Goal: Task Accomplishment & Management: Use online tool/utility

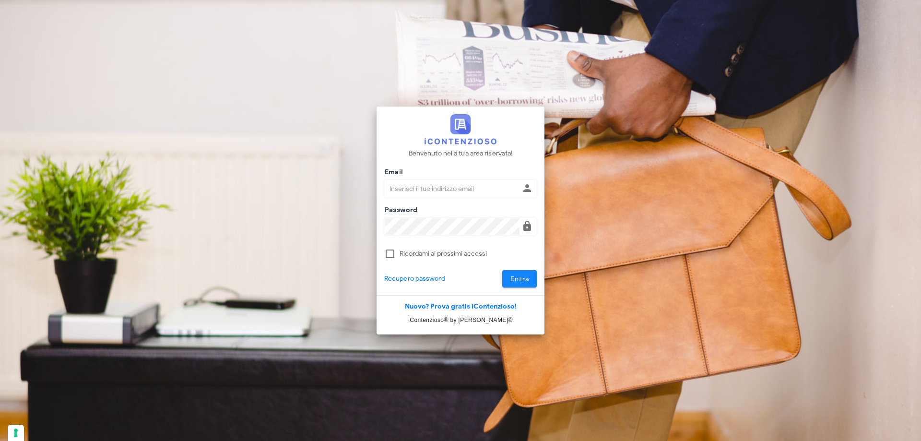
type input "dottbaronegiuseppe@gmail.com"
click at [532, 280] on button "Entra" at bounding box center [519, 278] width 35 height 17
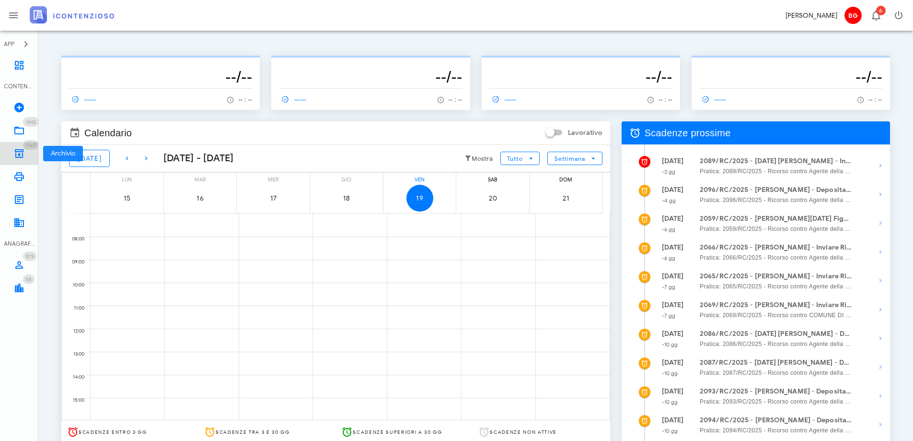
click at [19, 147] on link "1160 Archivio 1160" at bounding box center [19, 153] width 38 height 23
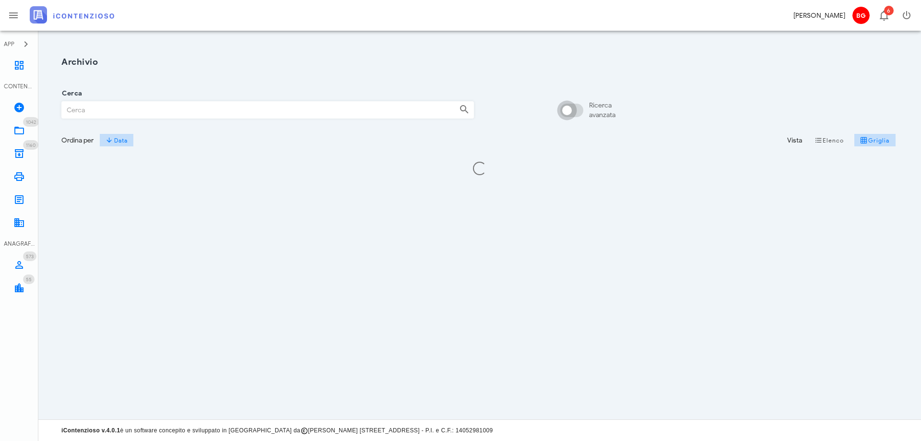
click at [568, 110] on div at bounding box center [567, 110] width 16 height 16
checkbox input "true"
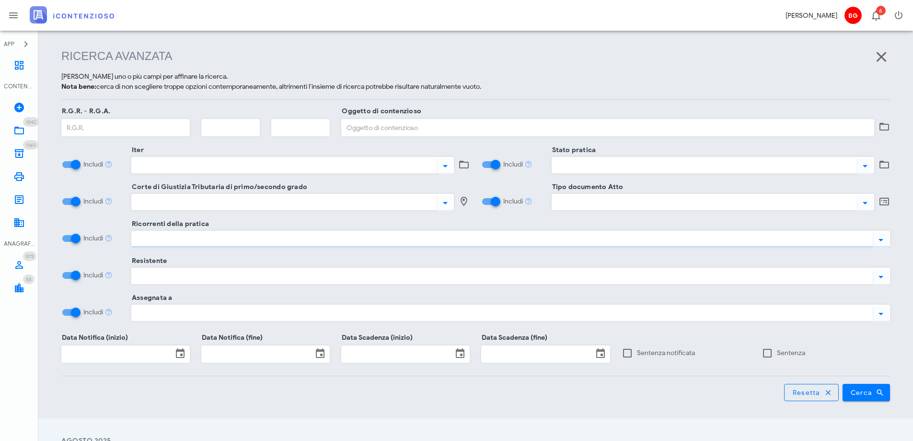
scroll to position [124, 0]
click at [221, 241] on div at bounding box center [500, 238] width 737 height 12
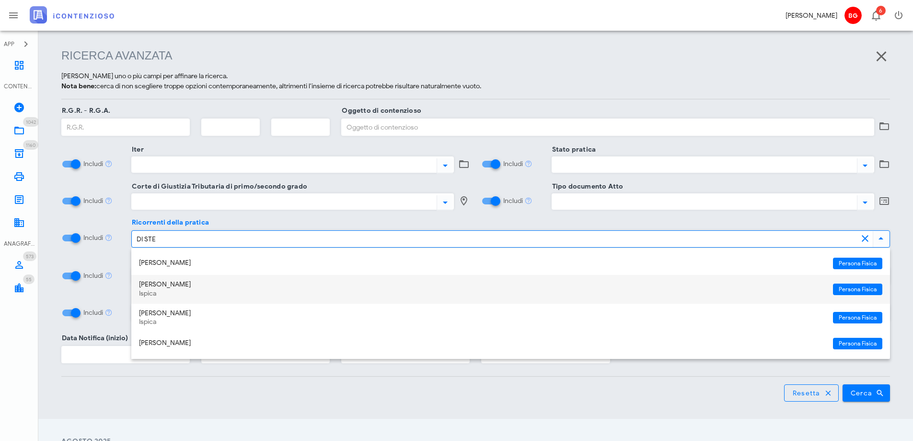
click at [215, 292] on div "Ispica" at bounding box center [482, 294] width 687 height 8
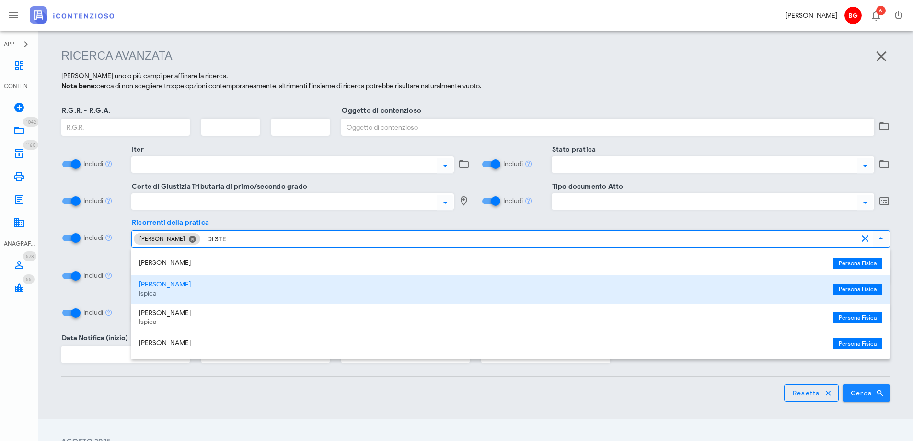
type input "DI STE"
click at [869, 390] on span "Cerca" at bounding box center [867, 392] width 33 height 9
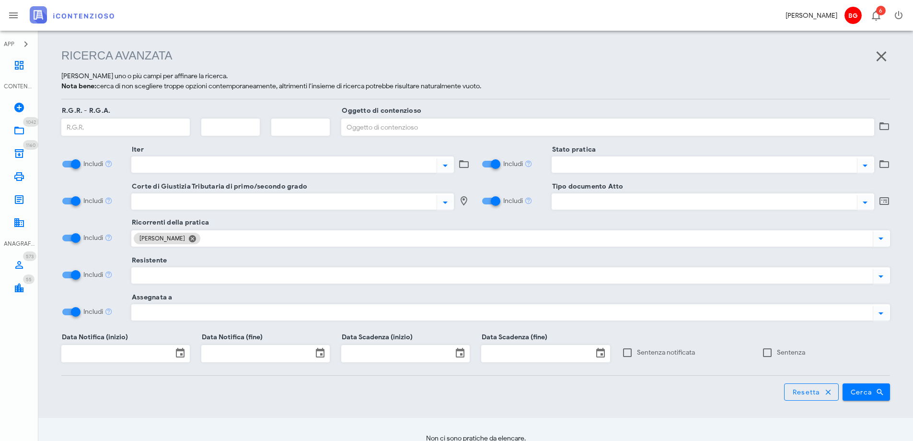
scroll to position [180, 0]
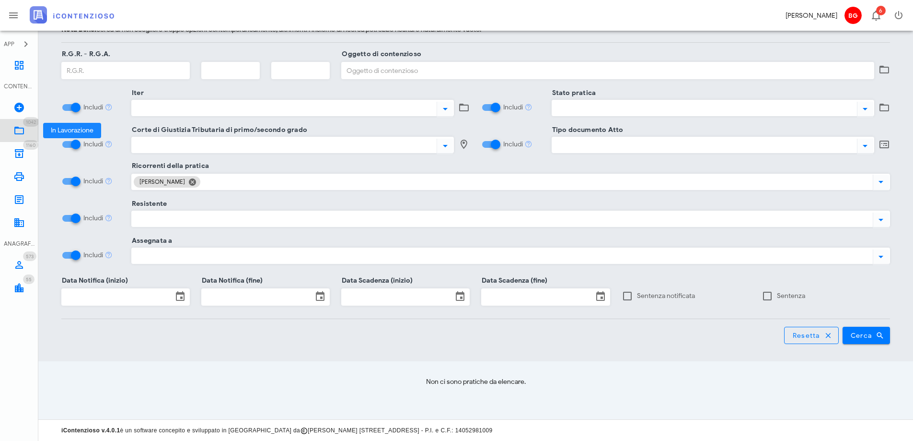
click at [24, 127] on icon at bounding box center [19, 131] width 12 height 12
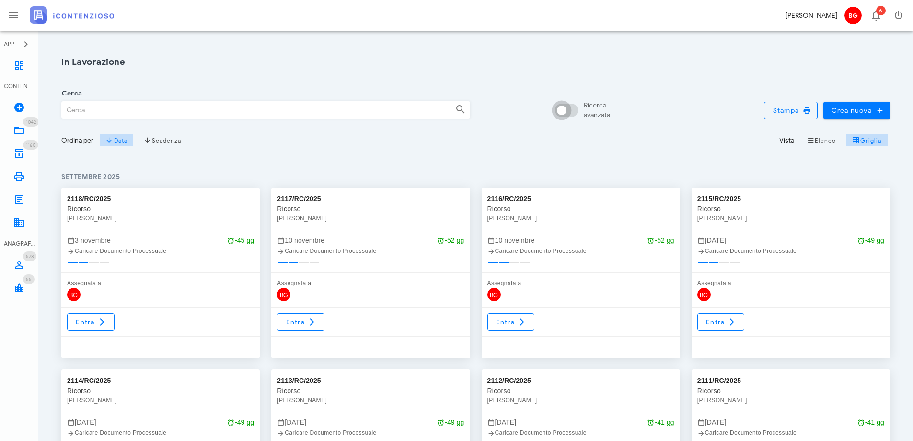
click at [572, 112] on input "Ricerca avanzata" at bounding box center [568, 111] width 23 height 12
checkbox input "false"
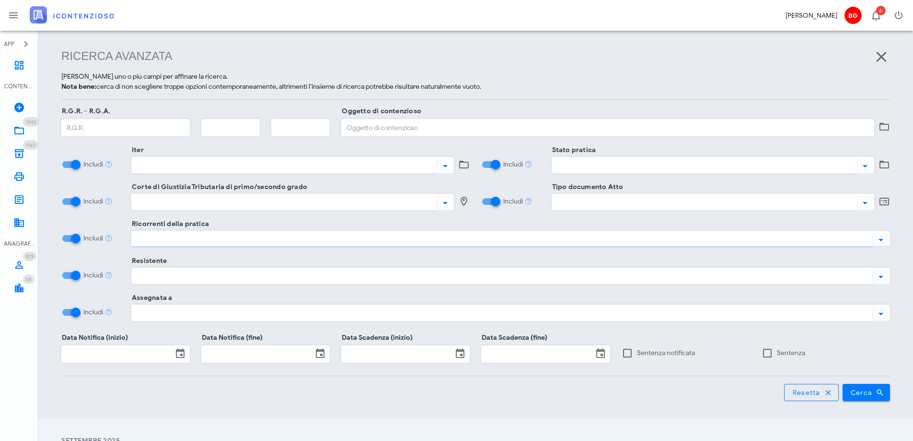
scroll to position [124, 0]
click at [261, 240] on div at bounding box center [500, 238] width 737 height 12
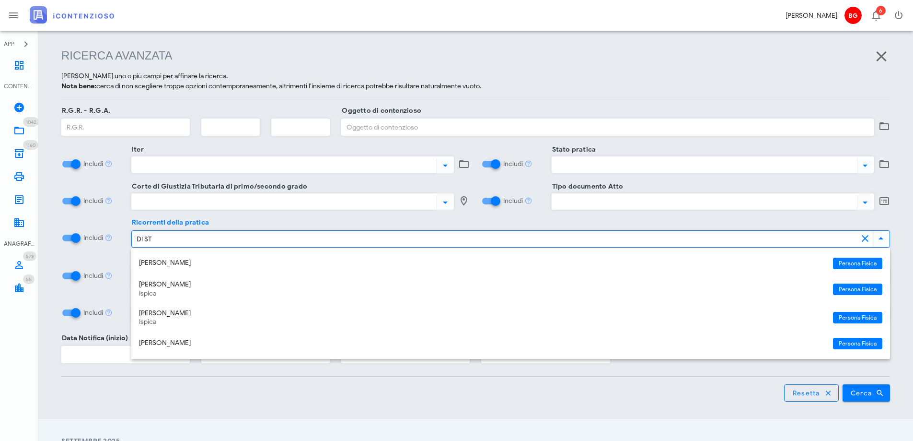
type input "DI STE"
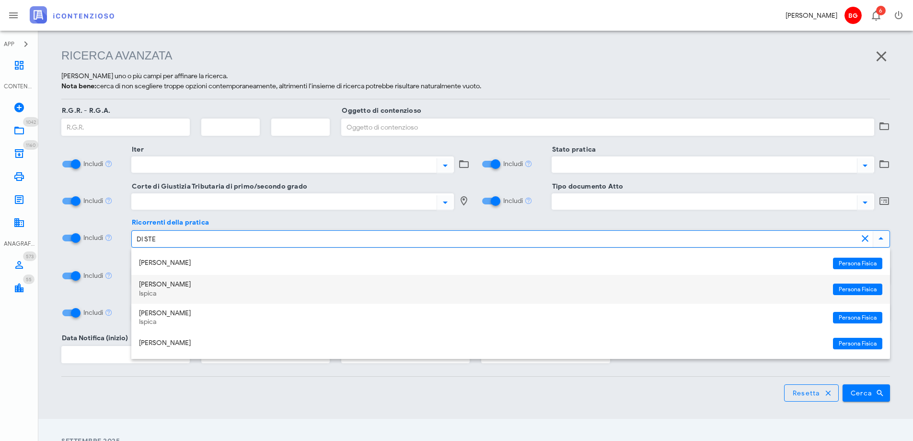
click at [265, 289] on div "Giorgio Di Stefano Ispica" at bounding box center [482, 289] width 687 height 29
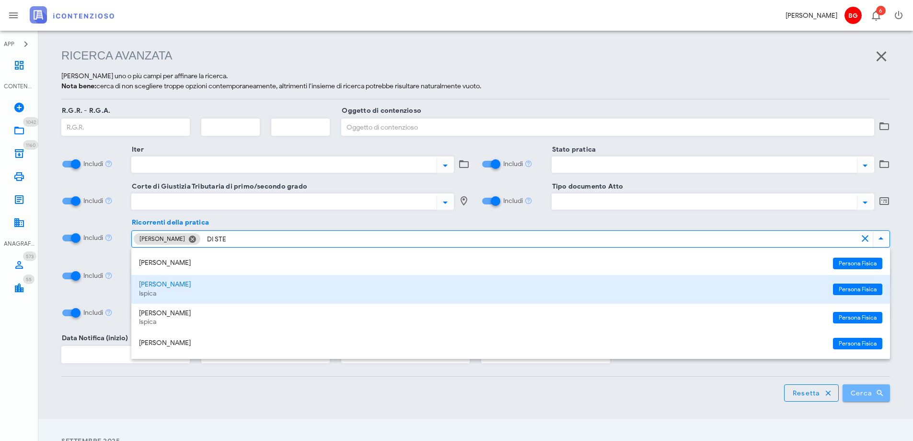
click at [862, 396] on span "Cerca" at bounding box center [867, 392] width 33 height 9
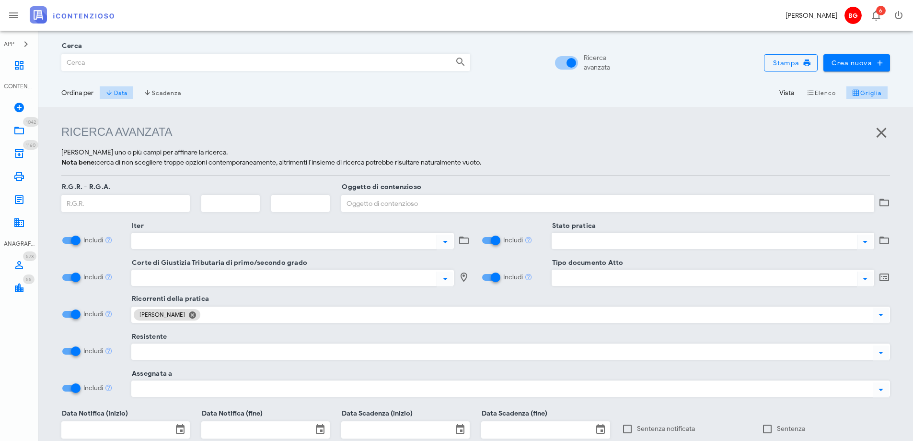
scroll to position [30, 0]
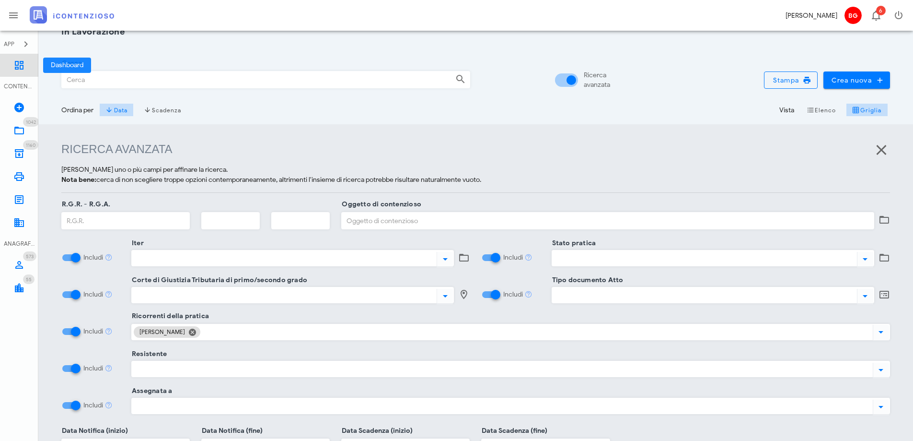
click at [28, 66] on link "Dashboard" at bounding box center [19, 65] width 38 height 23
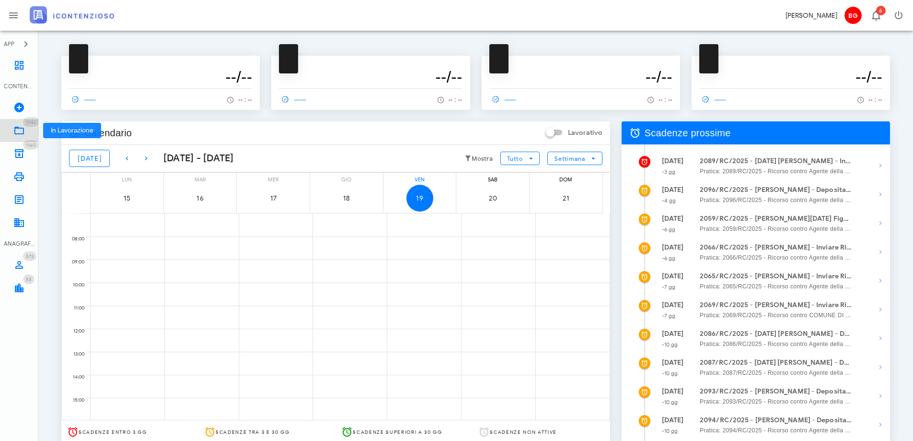
drag, startPoint x: 11, startPoint y: 134, endPoint x: 12, endPoint y: 139, distance: 5.2
click at [10, 134] on link "1042 In Lavorazione 1042" at bounding box center [19, 130] width 38 height 23
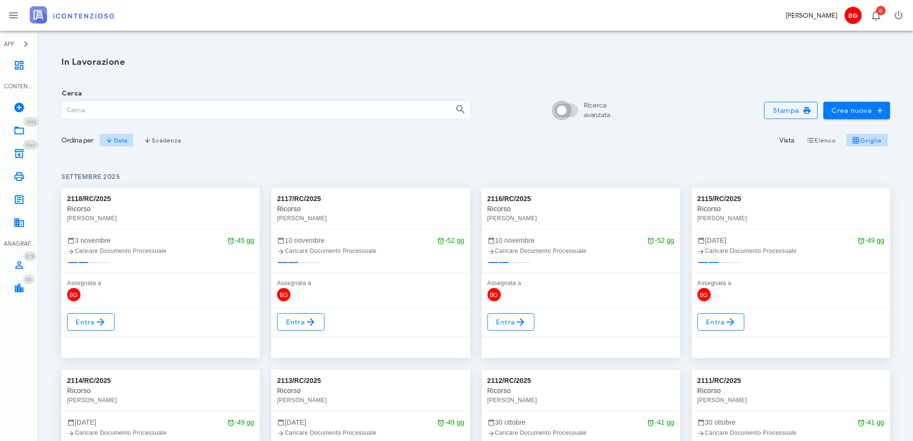
click at [560, 109] on div at bounding box center [562, 110] width 16 height 16
checkbox input "true"
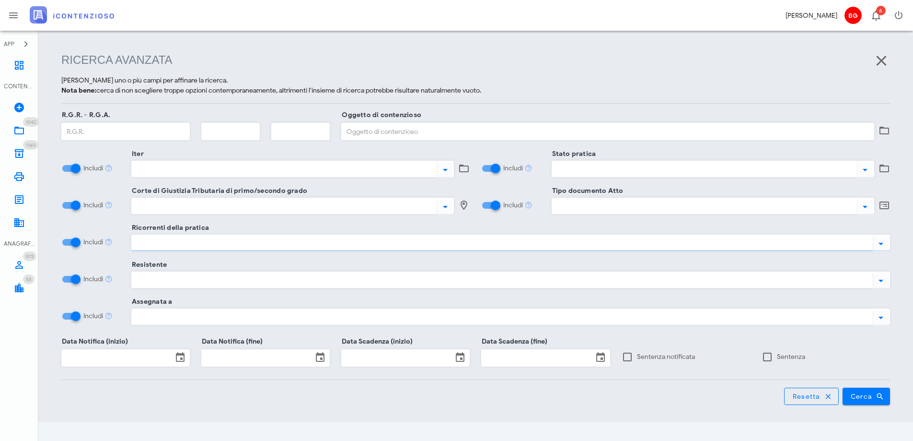
scroll to position [124, 0]
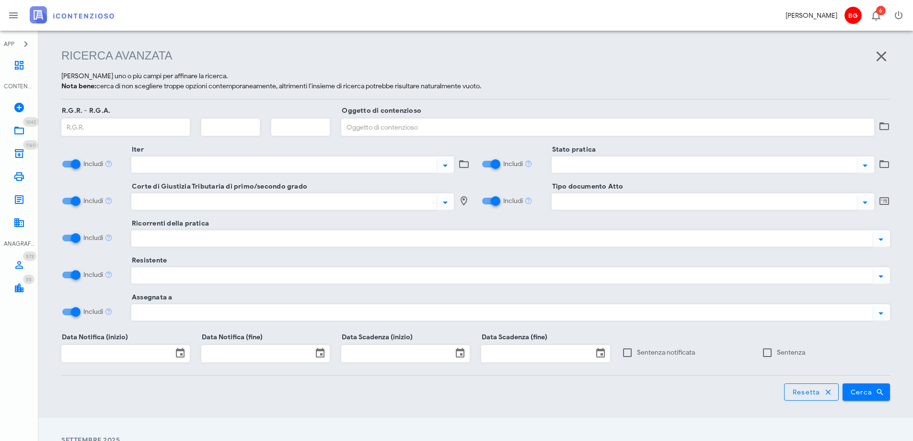
click at [319, 241] on div at bounding box center [500, 238] width 737 height 12
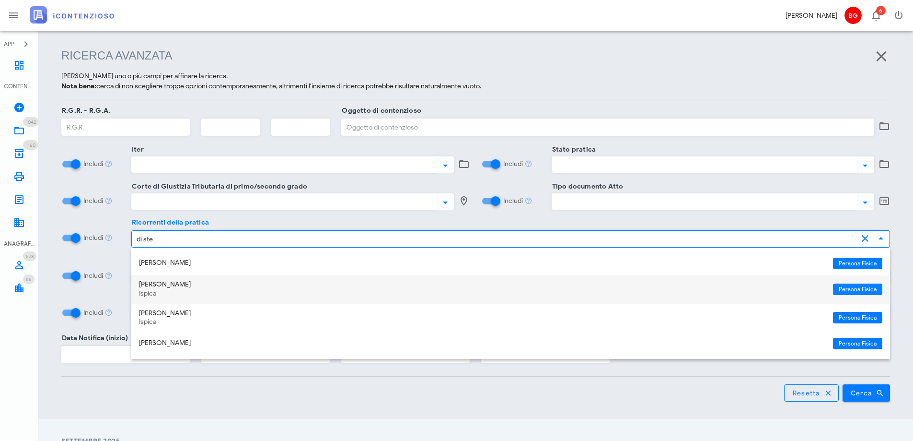
click at [862, 286] on span "Persona Fisica" at bounding box center [858, 289] width 38 height 12
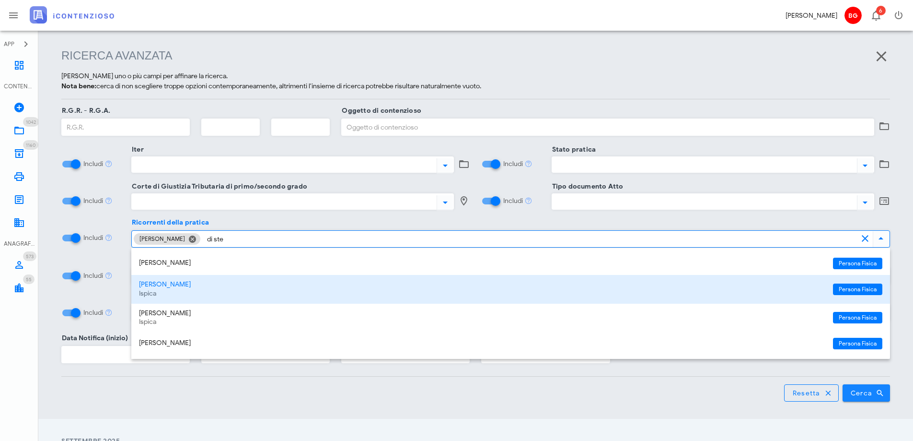
type input "di ste"
click at [877, 392] on icon "submit" at bounding box center [880, 392] width 9 height 9
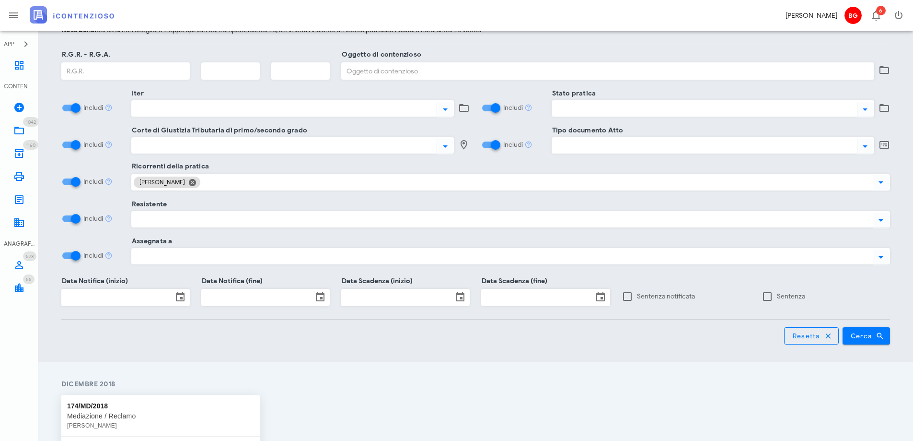
scroll to position [366, 0]
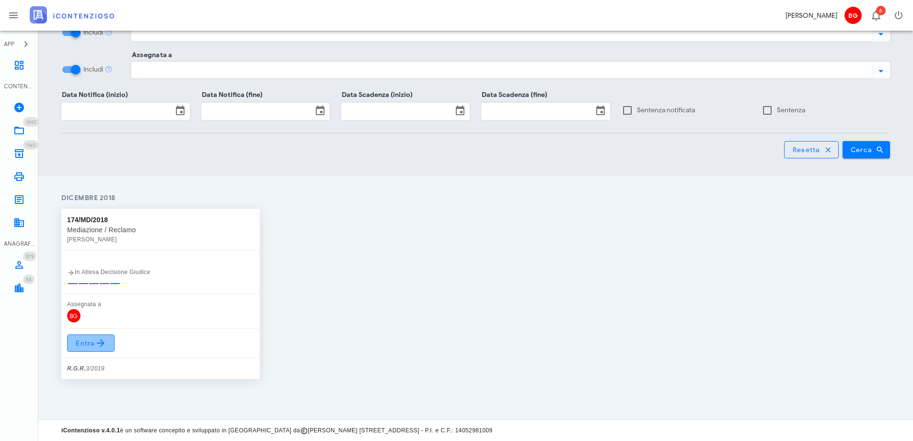
click at [86, 339] on span "Entra" at bounding box center [90, 343] width 31 height 12
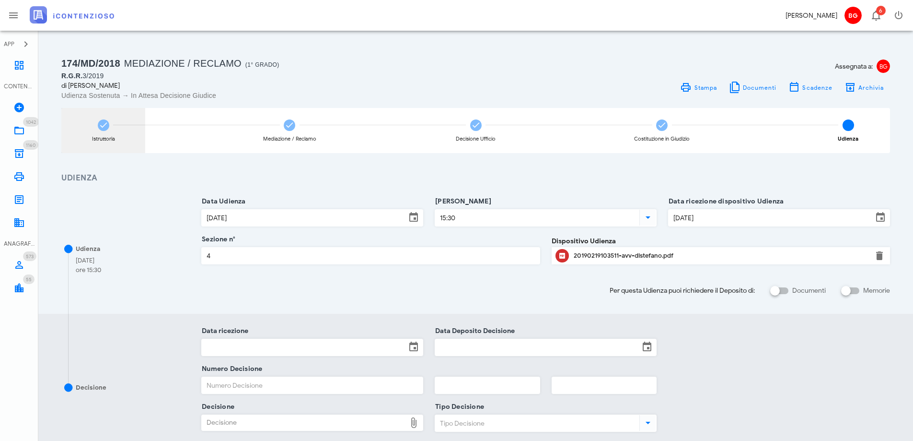
click at [121, 138] on div "Istruttoria" at bounding box center [103, 130] width 84 height 45
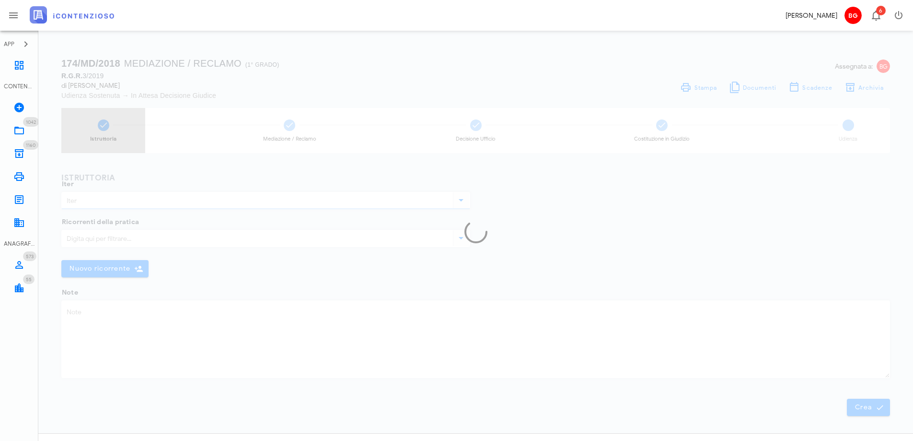
type input "Mediazione / Reclamo"
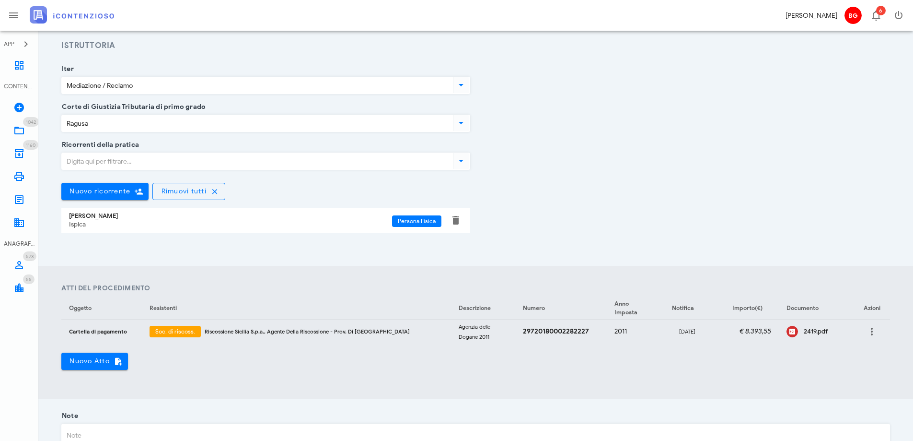
scroll to position [192, 0]
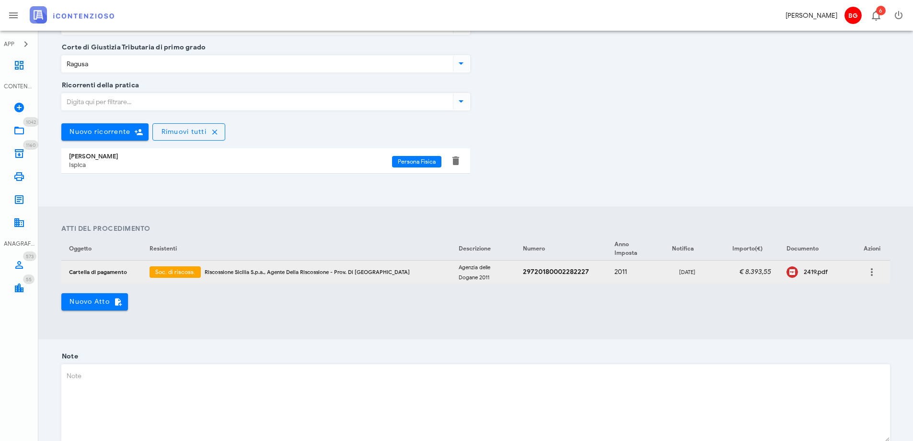
click at [804, 269] on div "2419.pdf" at bounding box center [825, 272] width 43 height 8
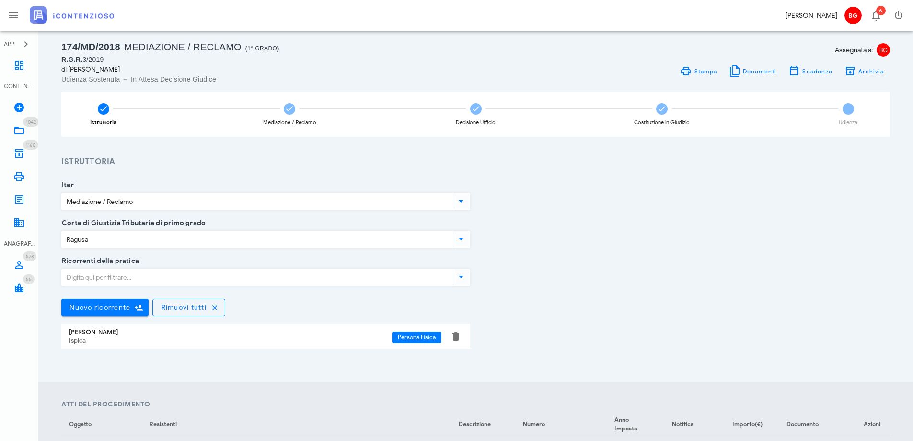
scroll to position [0, 0]
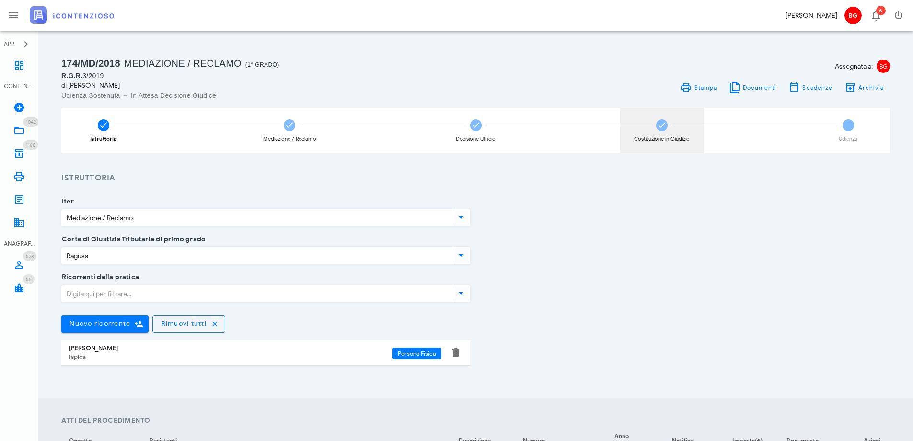
click at [643, 128] on div "Costituzione in Giudizio" at bounding box center [662, 130] width 84 height 45
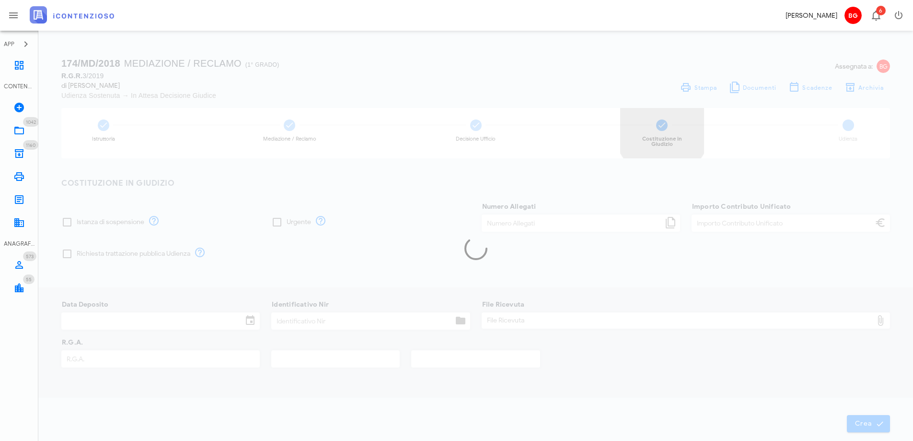
type input "0"
type input "120,00"
type input "[DATE]"
type input "0"
type input "3"
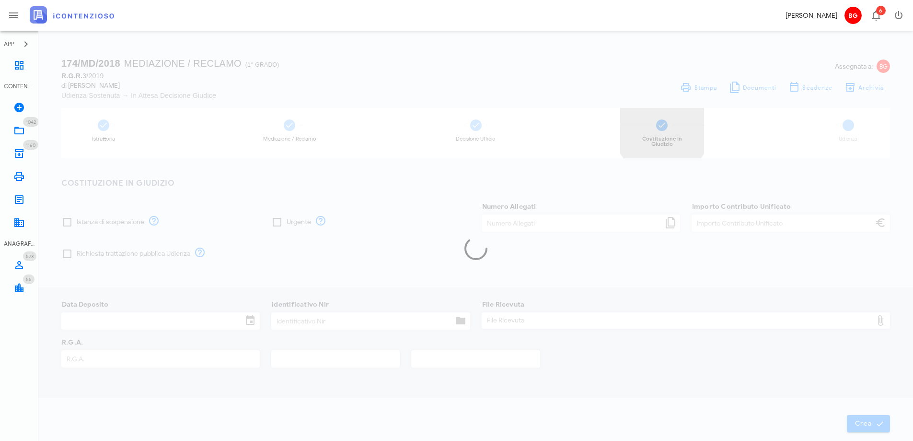
type input "2019"
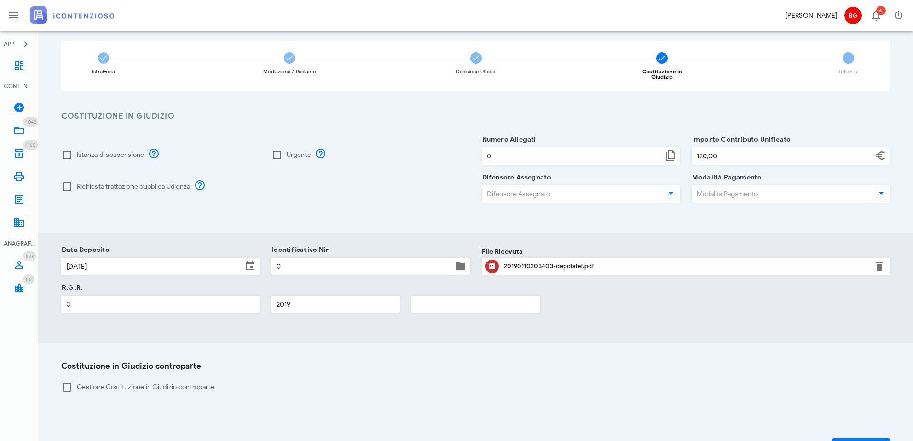
scroll to position [36, 0]
